Goal: Book appointment/travel/reservation

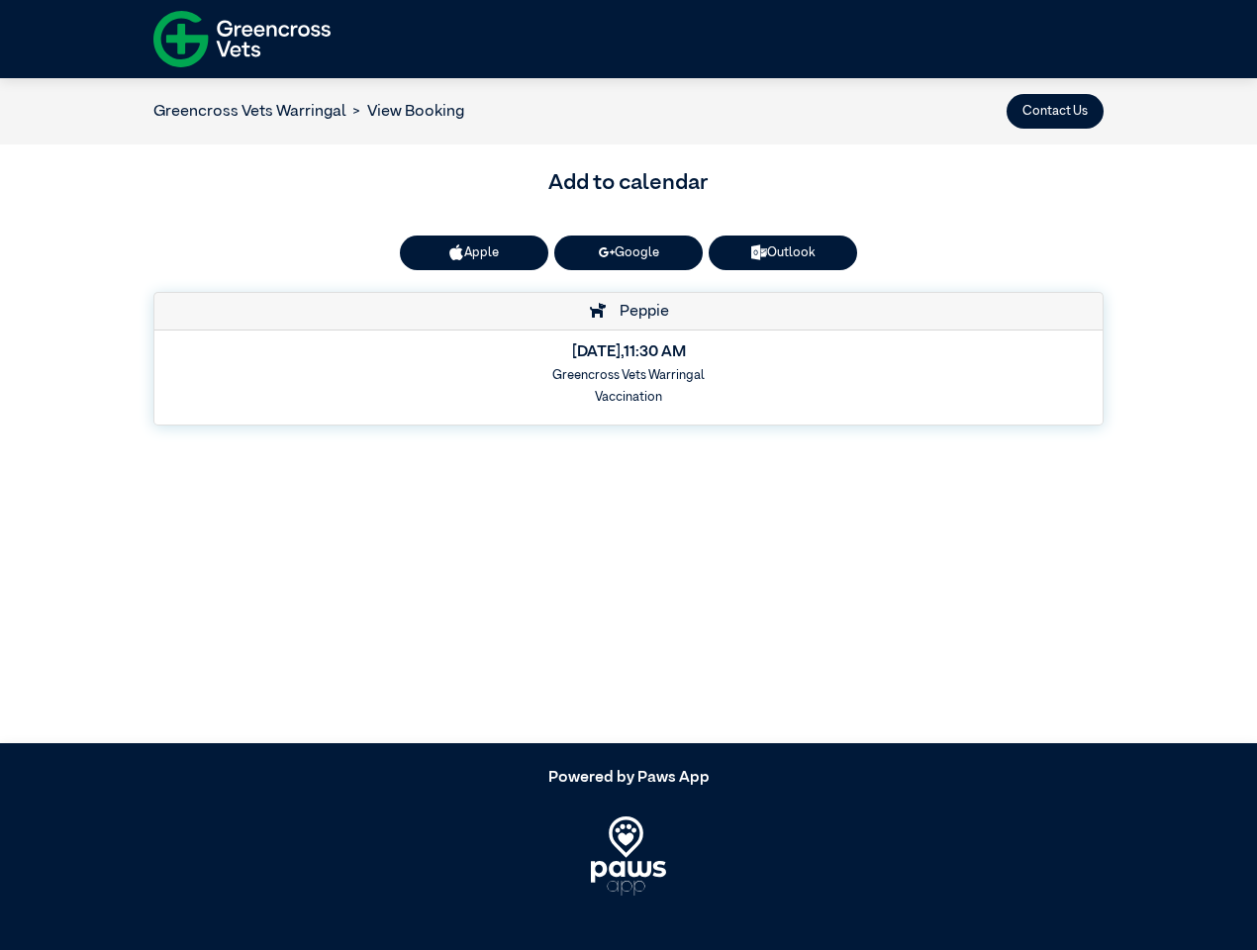
click at [1055, 111] on button "Contact Us" at bounding box center [1054, 111] width 97 height 35
click at [474, 252] on button "Apple" at bounding box center [474, 253] width 148 height 35
